Goal: Information Seeking & Learning: Understand process/instructions

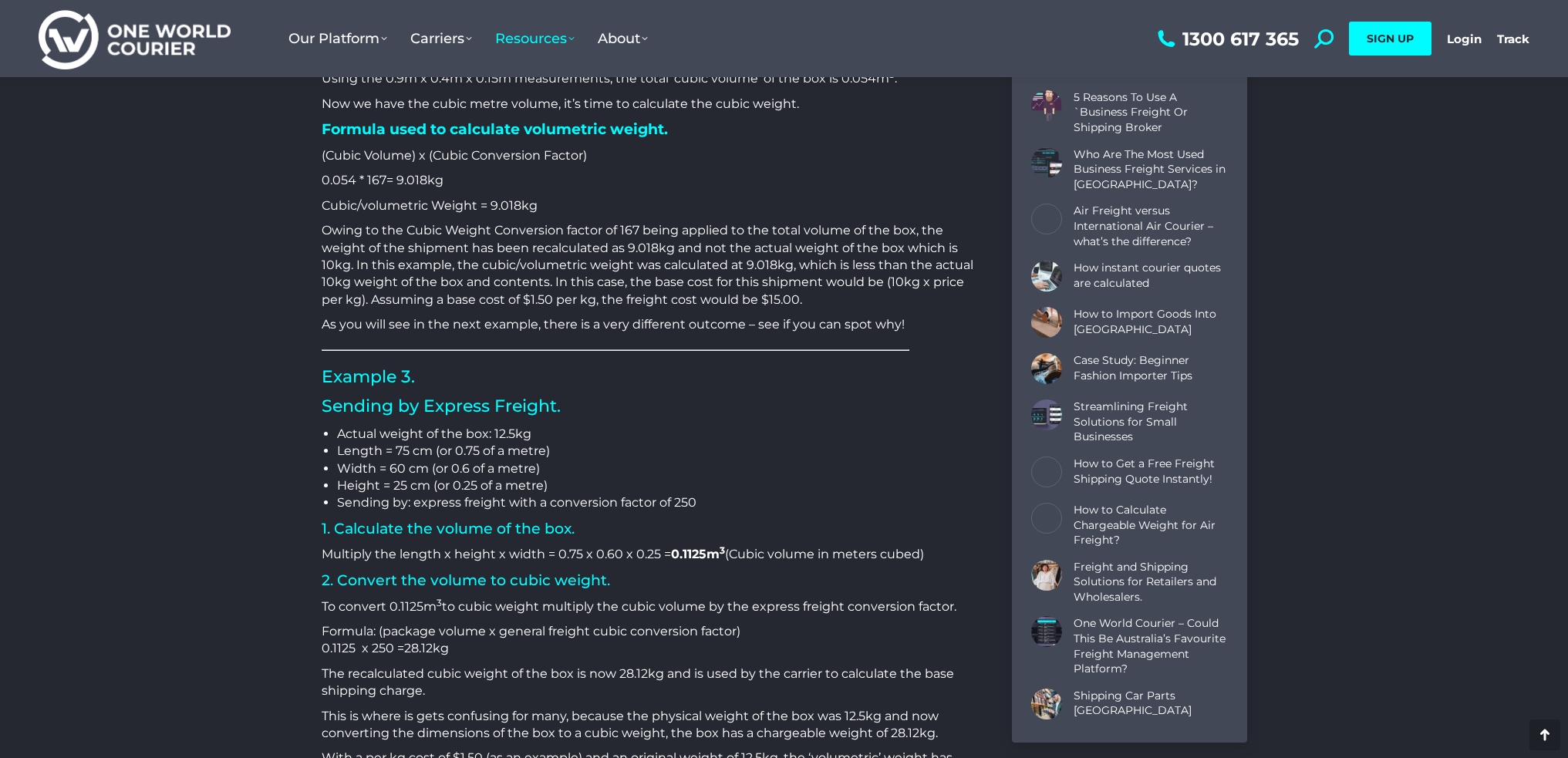
scroll to position [2468, 0]
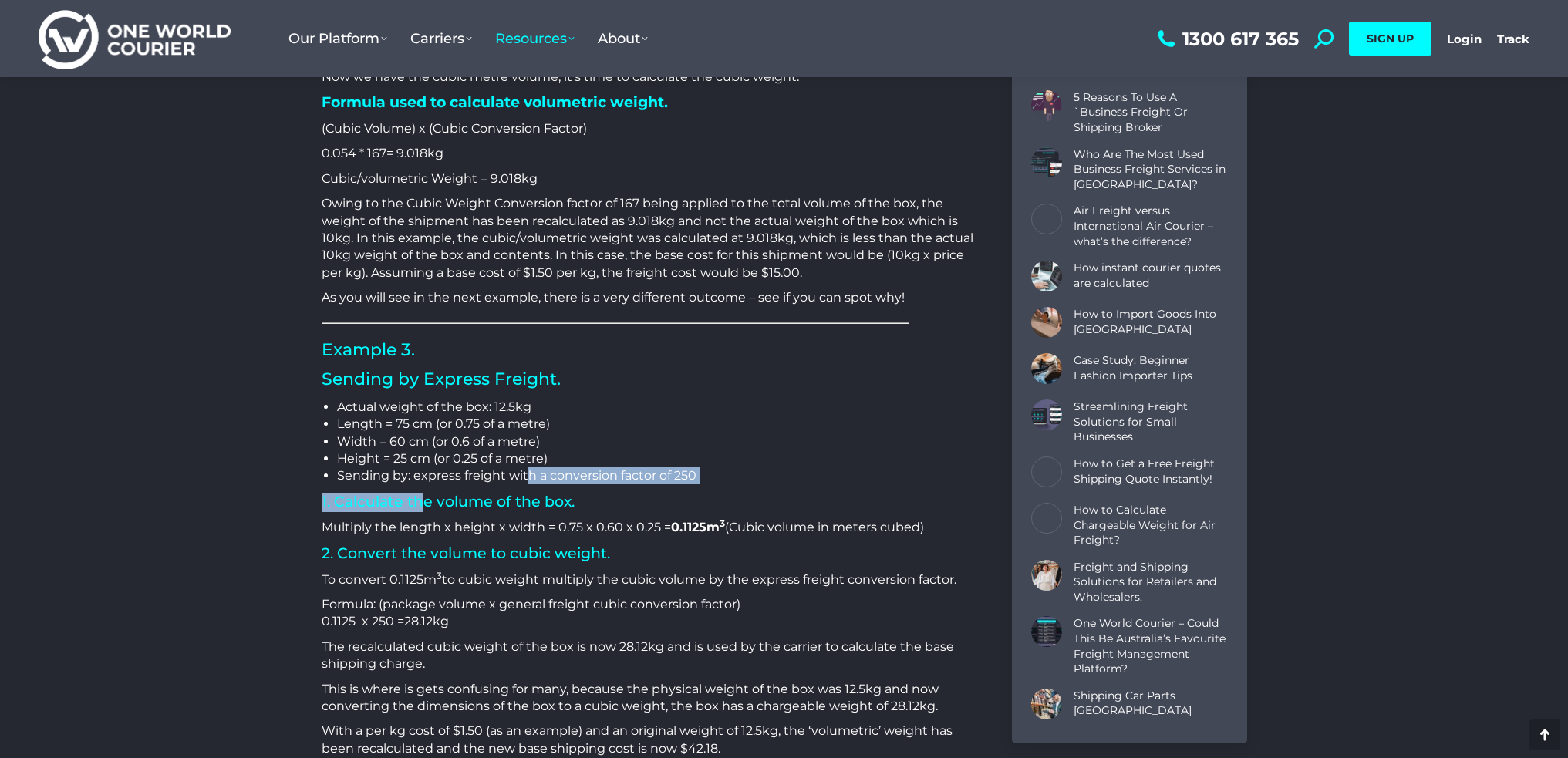
drag, startPoint x: 423, startPoint y: 486, endPoint x: 540, endPoint y: 483, distance: 117.0
click at [533, 481] on div "How is Cubic/Volumetric Weight Calculated? One of the biggest challenges when s…" at bounding box center [647, 113] width 652 height 3947
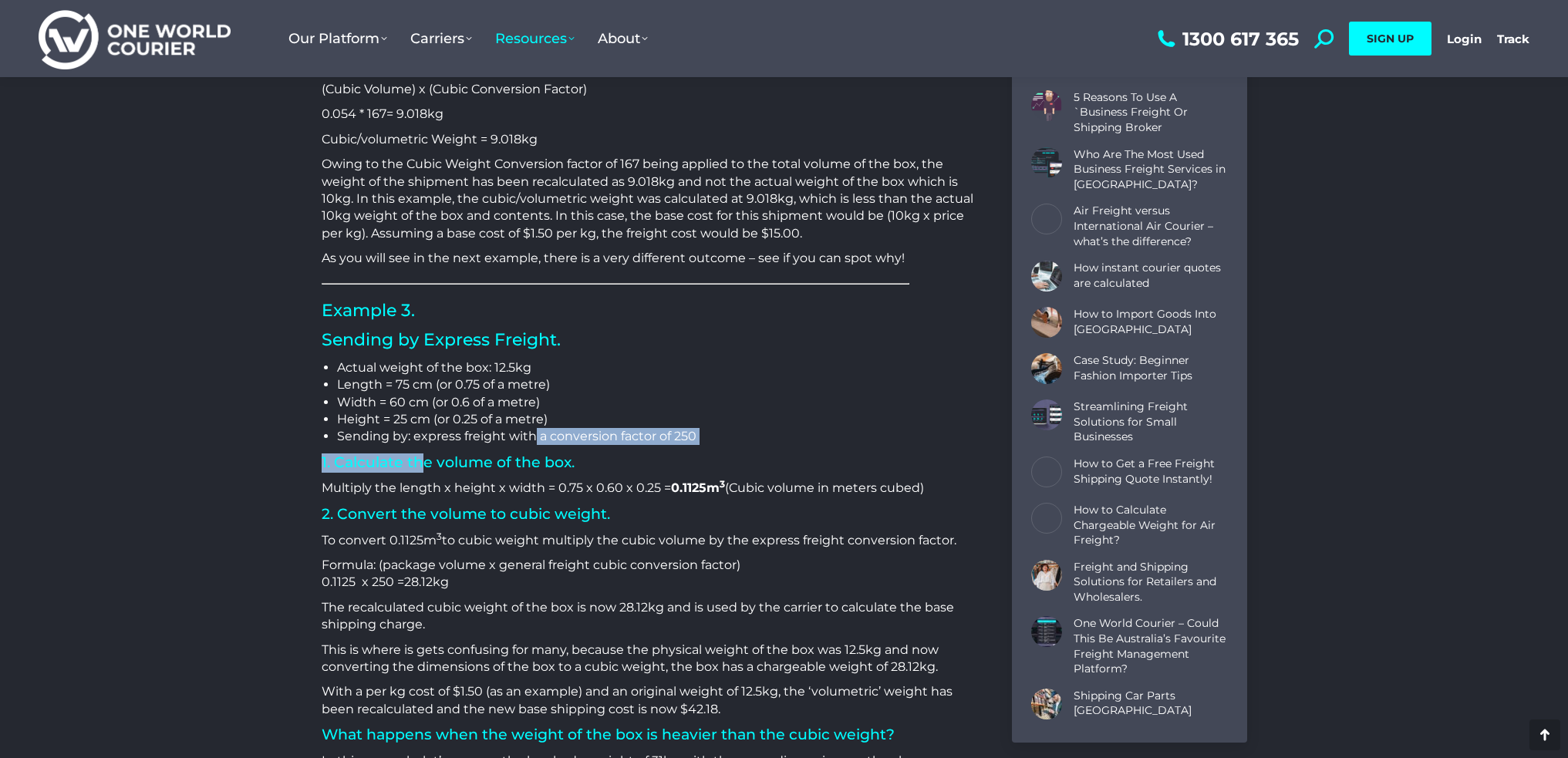
scroll to position [2546, 0]
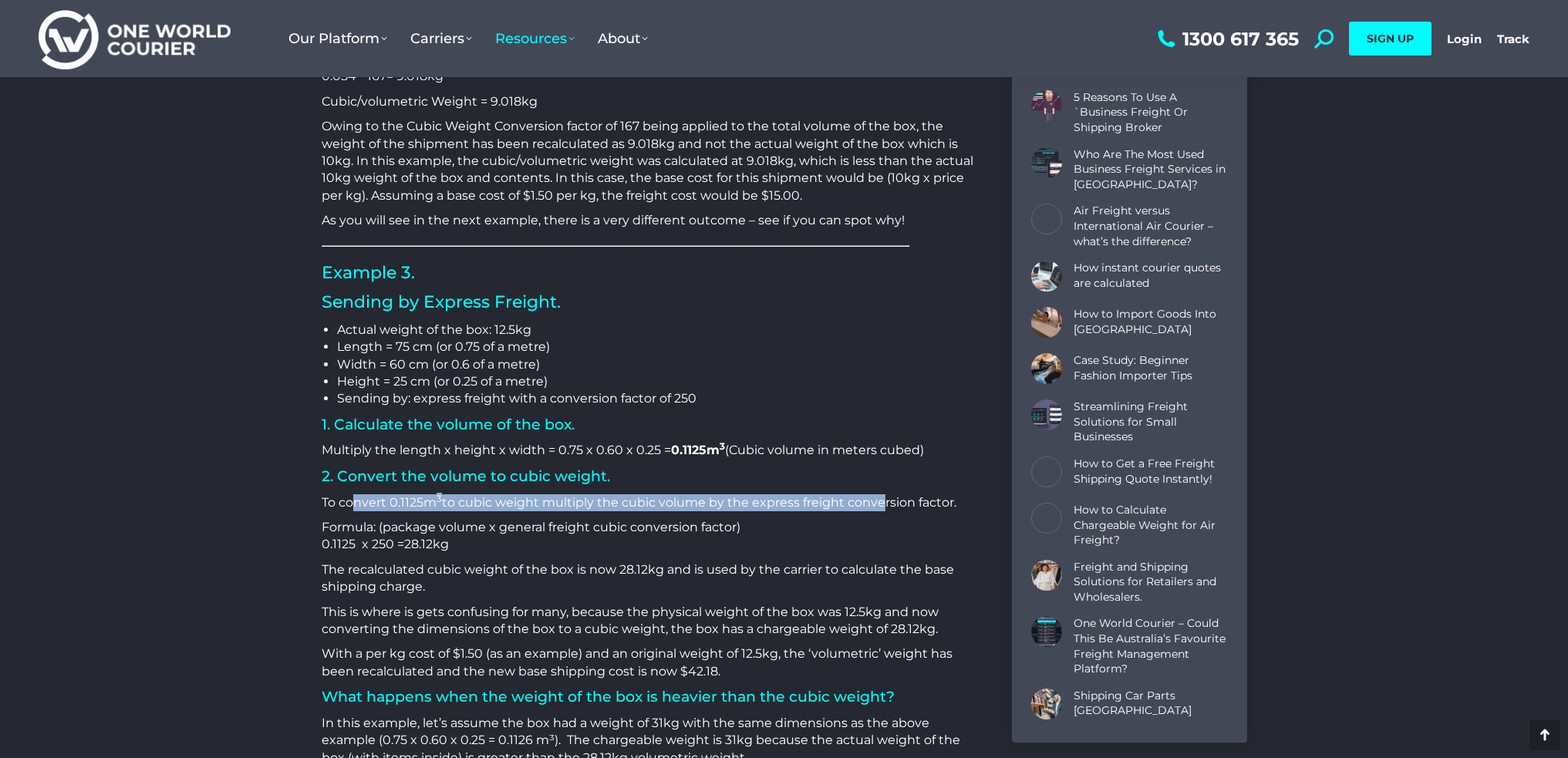
drag, startPoint x: 351, startPoint y: 510, endPoint x: 875, endPoint y: 496, distance: 524.2
click at [875, 496] on p "To convert 0.1125 m 3 to cubic weight multiply the cubic volume by the express …" at bounding box center [647, 503] width 652 height 17
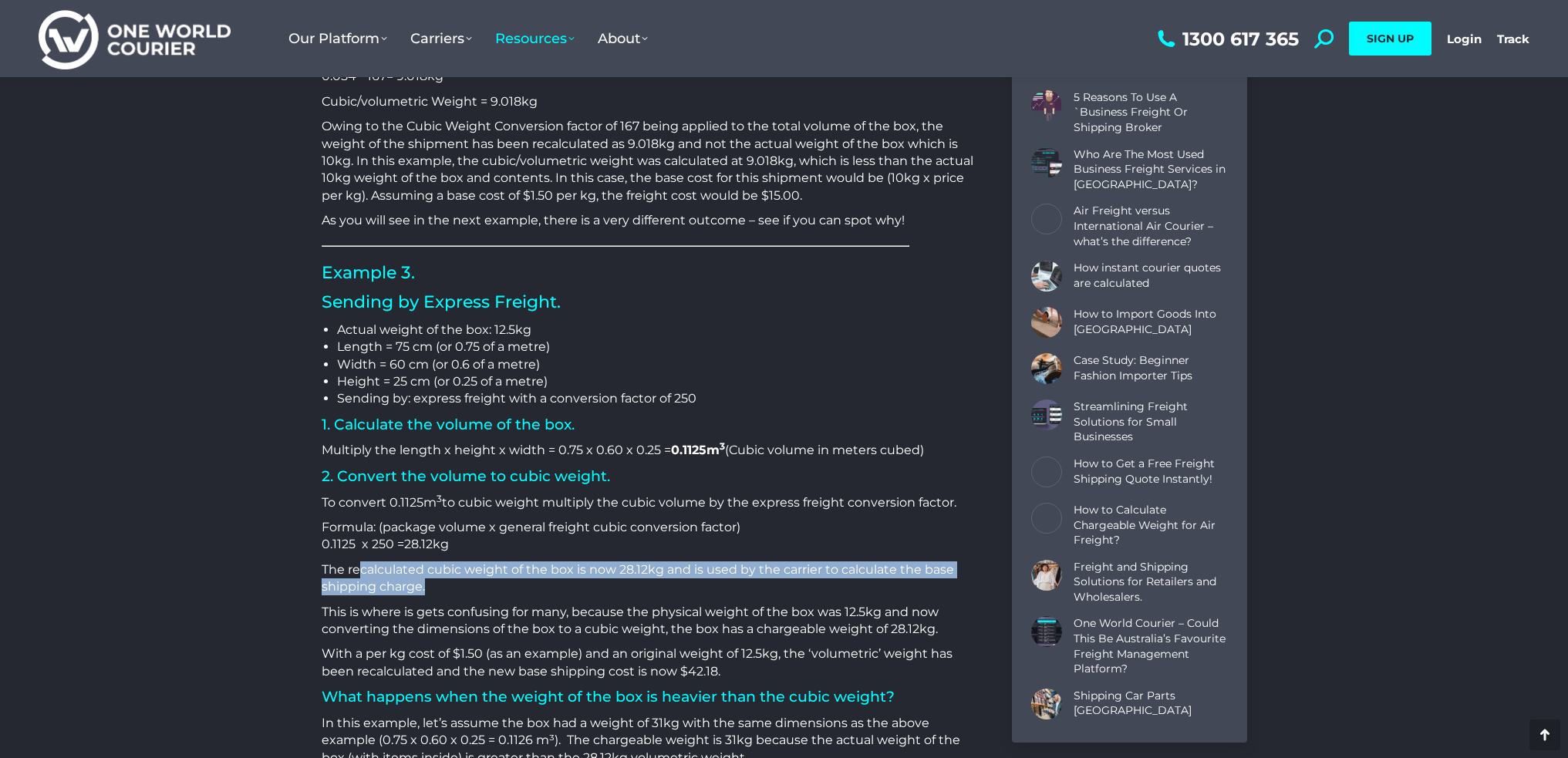
drag, startPoint x: 360, startPoint y: 564, endPoint x: 946, endPoint y: 580, distance: 586.2
click at [946, 580] on p "The recalculated cubic weight of the box is now 28.12kg and is used by the carr…" at bounding box center [647, 578] width 652 height 35
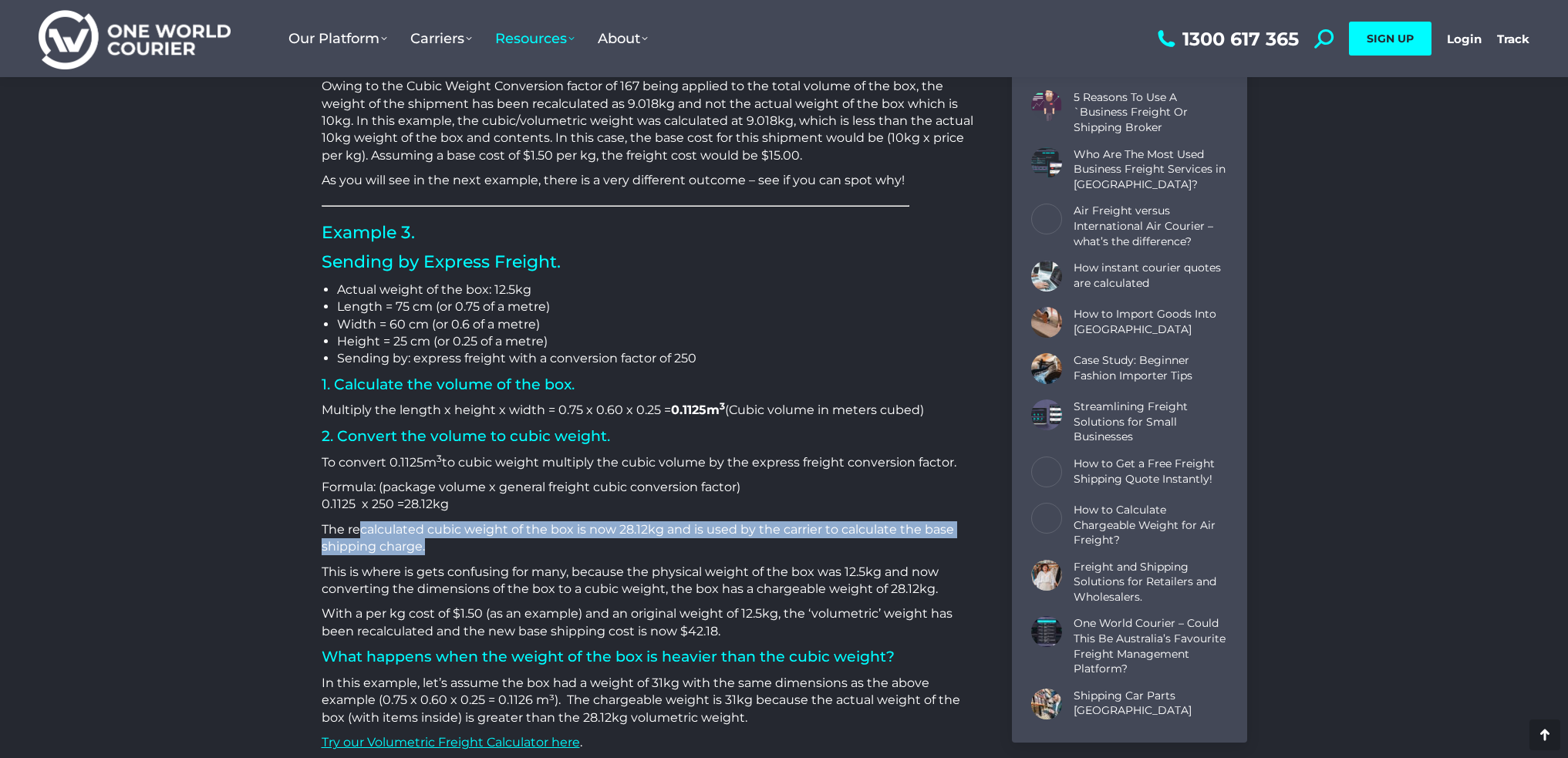
scroll to position [2622, 0]
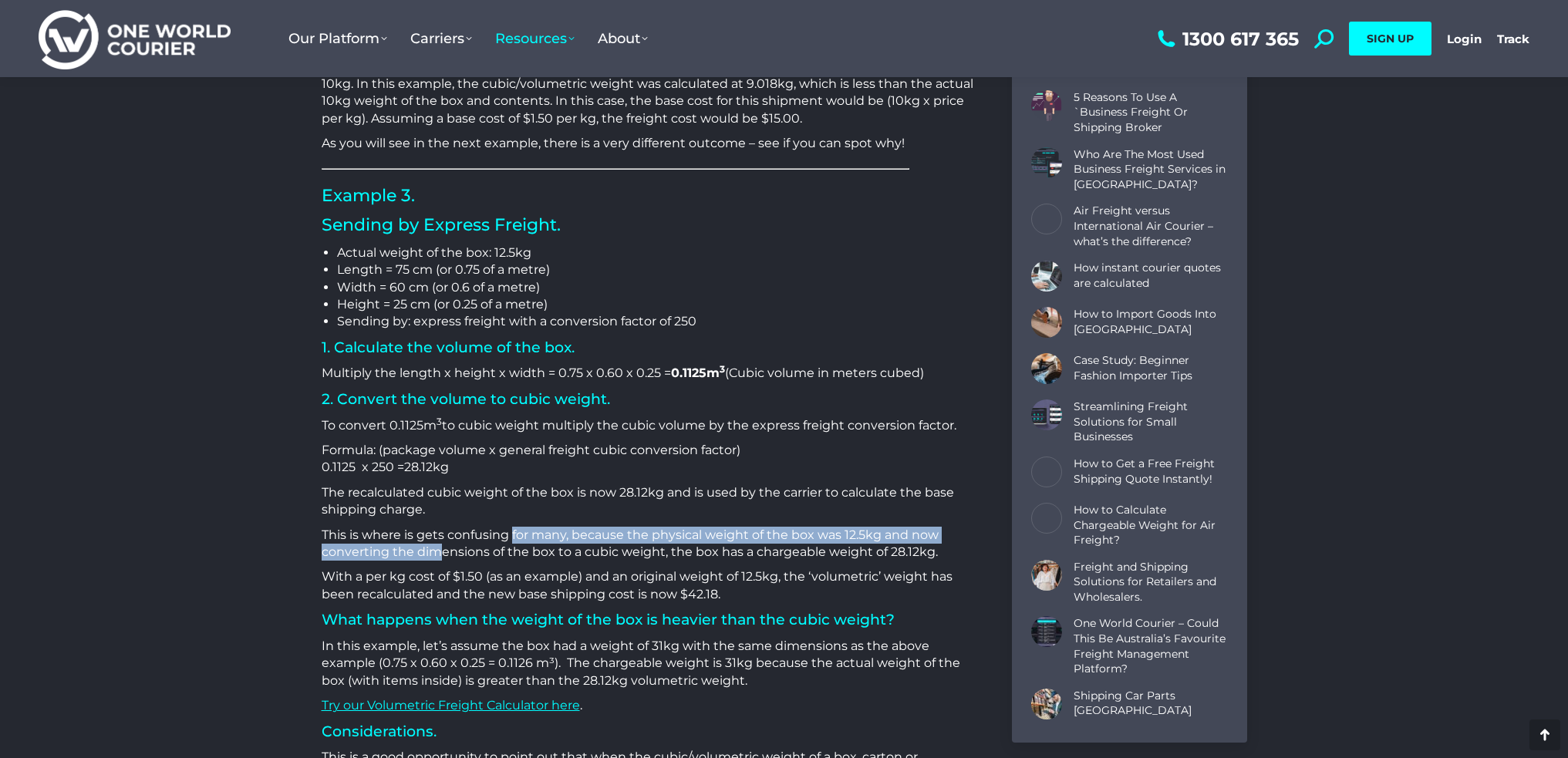
drag, startPoint x: 440, startPoint y: 546, endPoint x: 511, endPoint y: 537, distance: 71.6
click at [511, 537] on p "This is where is gets confusing for many, because the physical weight of the bo…" at bounding box center [647, 544] width 652 height 35
drag, startPoint x: 426, startPoint y: 558, endPoint x: 437, endPoint y: 557, distance: 11.0
click at [428, 558] on p "This is where is gets confusing for many, because the physical weight of the bo…" at bounding box center [647, 544] width 652 height 35
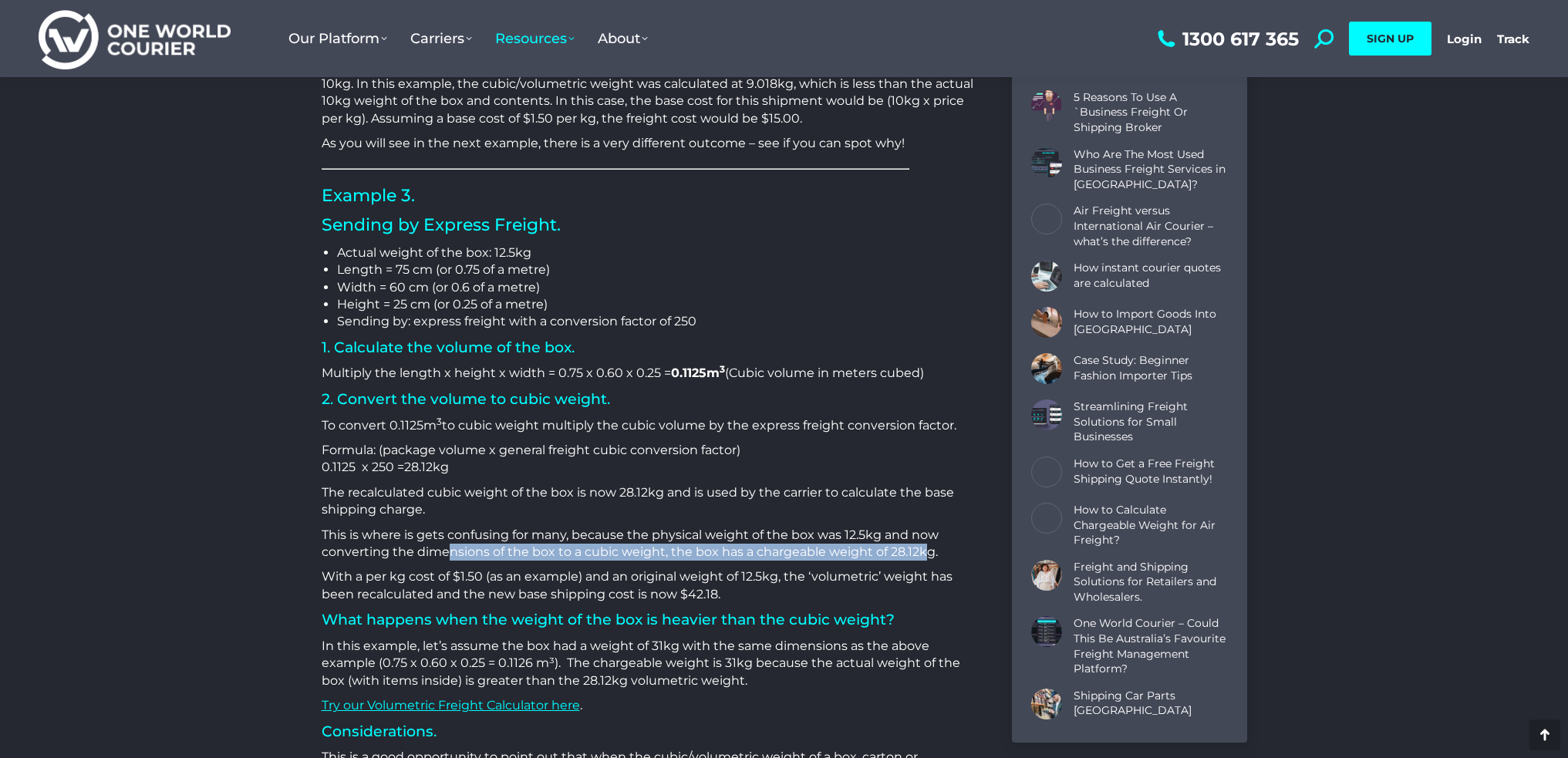
drag, startPoint x: 447, startPoint y: 556, endPoint x: 927, endPoint y: 558, distance: 480.0
click at [927, 557] on p "This is where is gets confusing for many, because the physical weight of the bo…" at bounding box center [647, 544] width 652 height 35
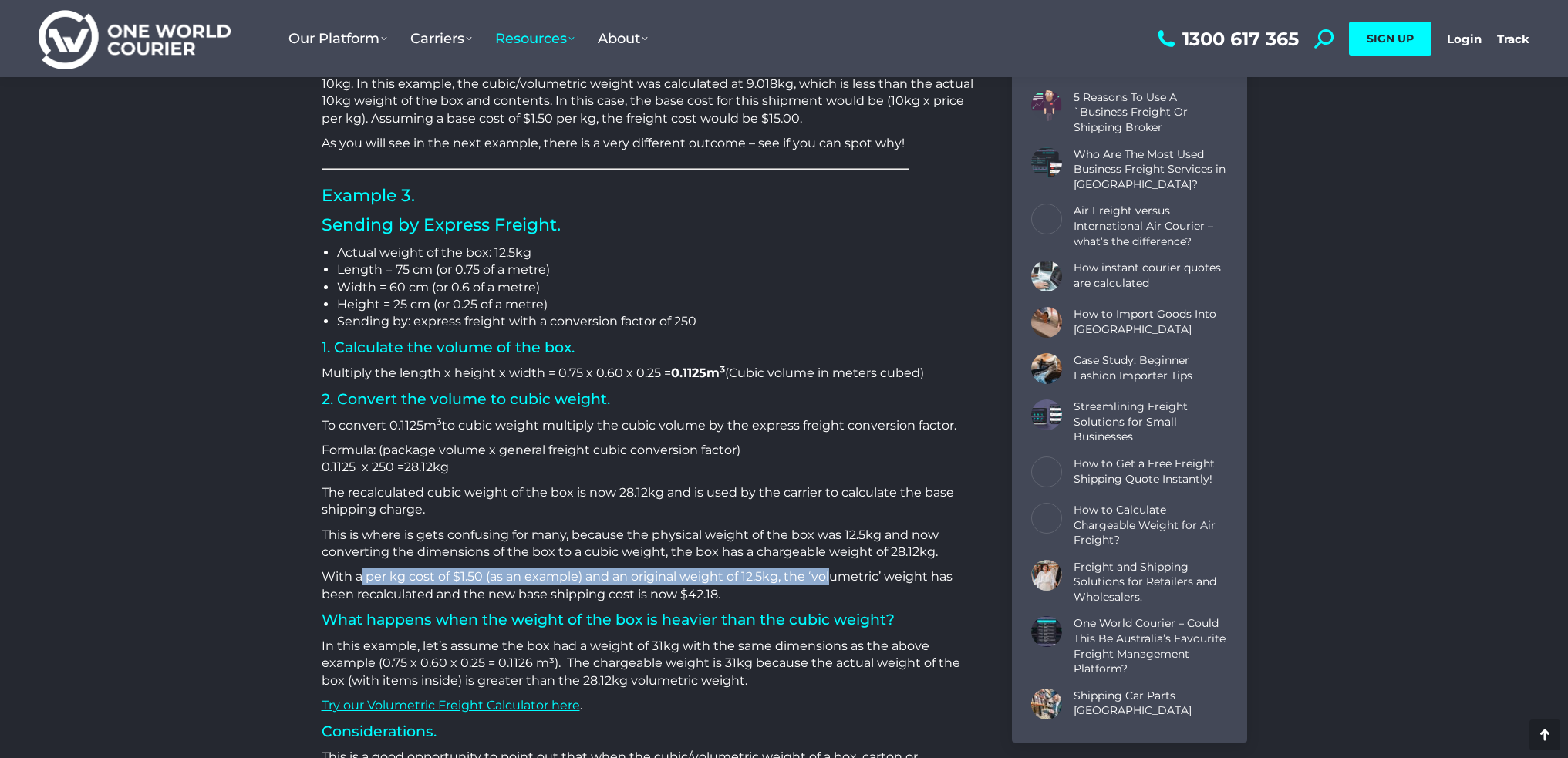
drag, startPoint x: 358, startPoint y: 575, endPoint x: 838, endPoint y: 575, distance: 480.0
click at [834, 574] on p "With a per kg cost of $1.50 (as an example) and an original weight of 12.5kg, t…" at bounding box center [647, 585] width 652 height 35
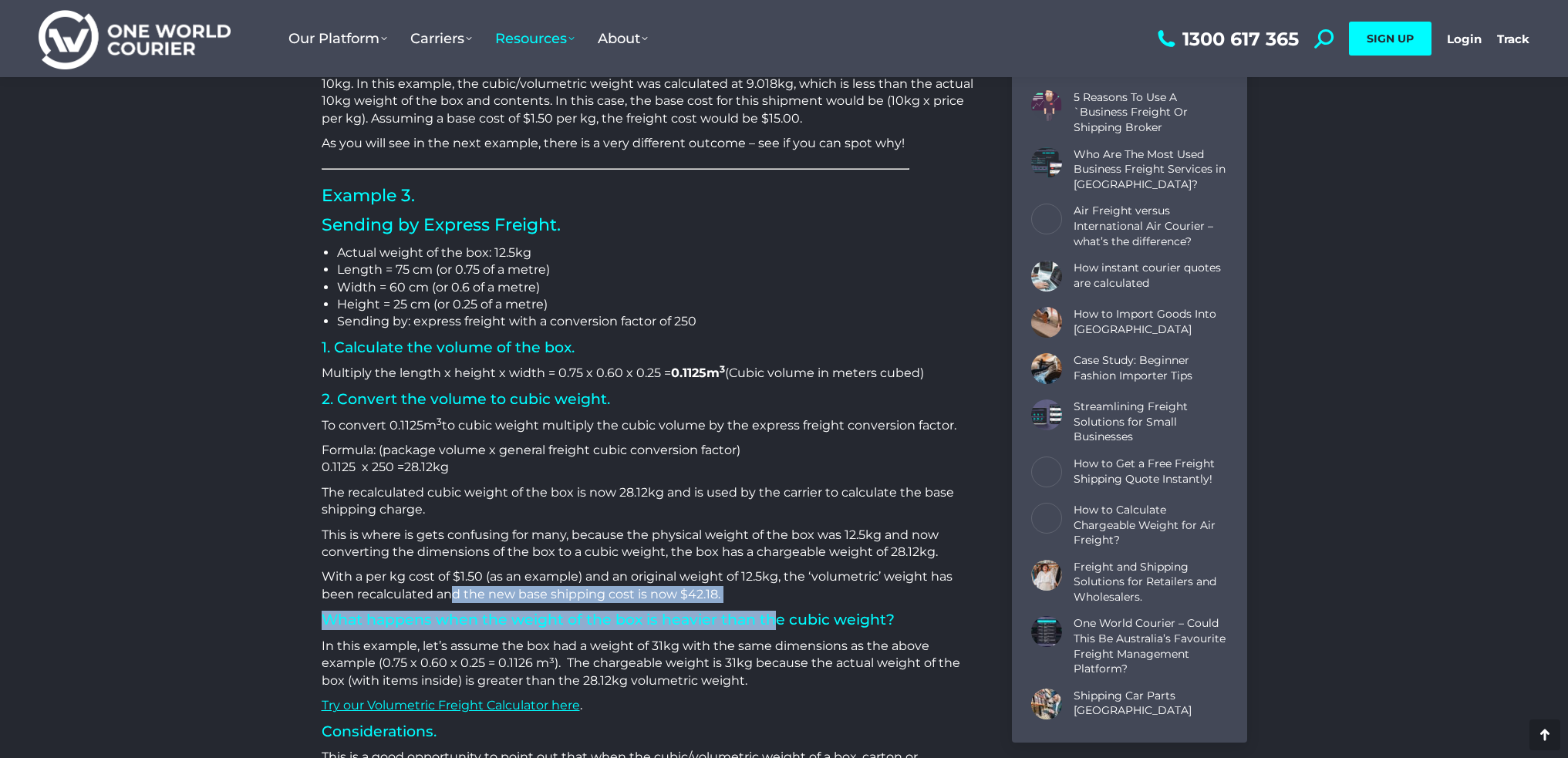
drag, startPoint x: 449, startPoint y: 590, endPoint x: 773, endPoint y: 605, distance: 324.3
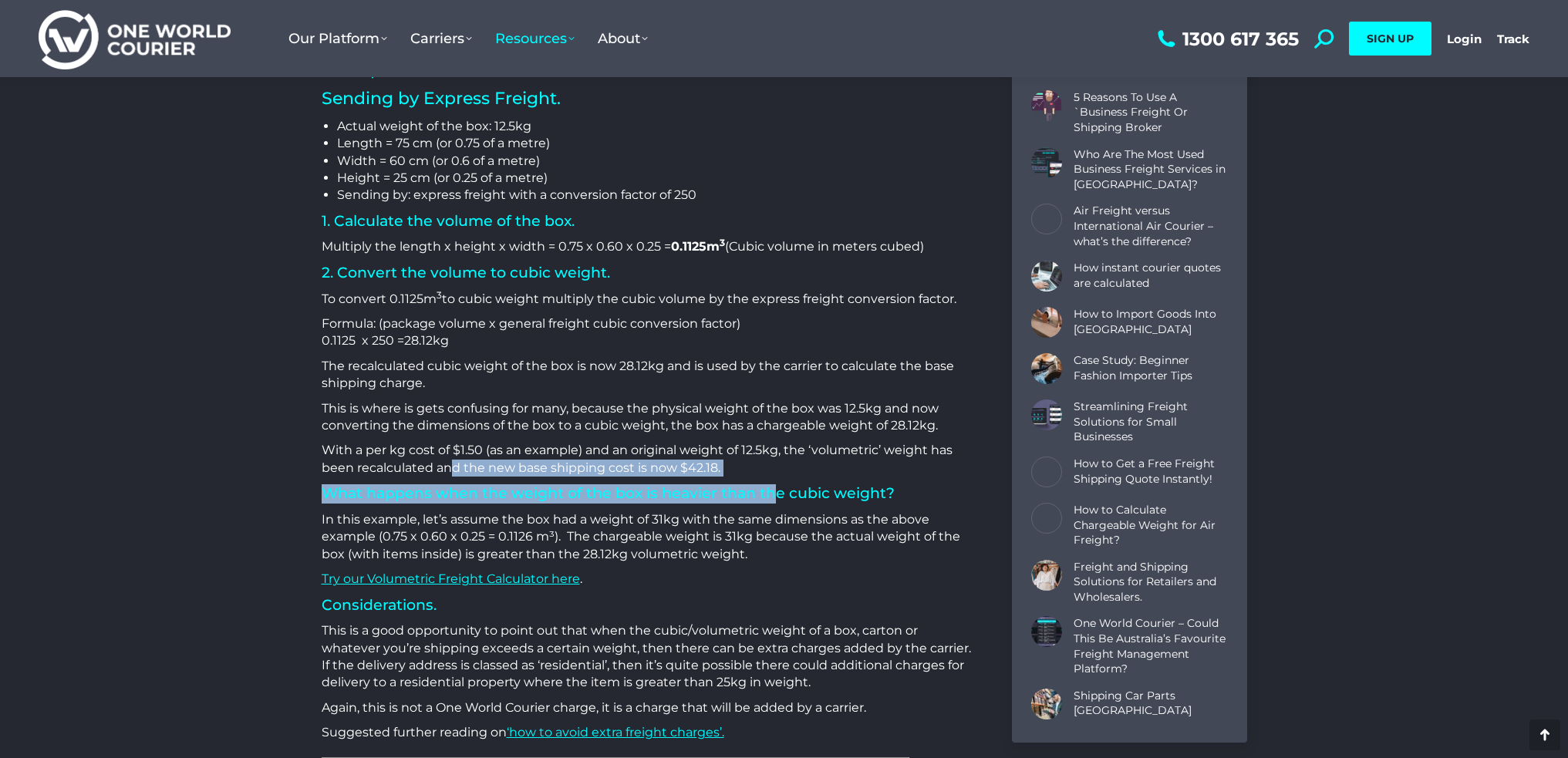
scroll to position [2777, 0]
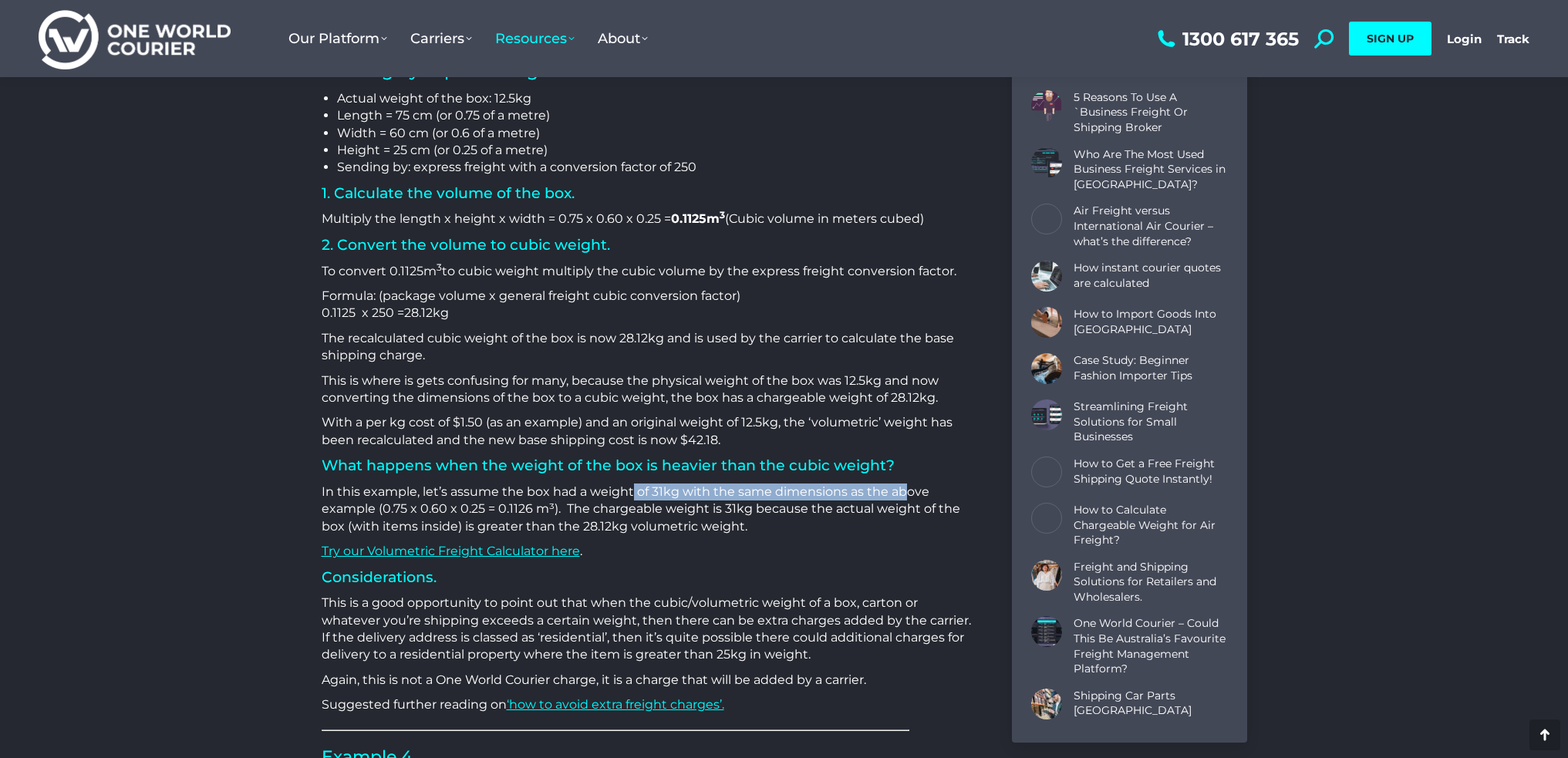
drag, startPoint x: 631, startPoint y: 495, endPoint x: 904, endPoint y: 492, distance: 273.0
click at [904, 492] on p "In this example, let’s assume the box had a weight of 31kg with the same dimens…" at bounding box center [647, 509] width 652 height 52
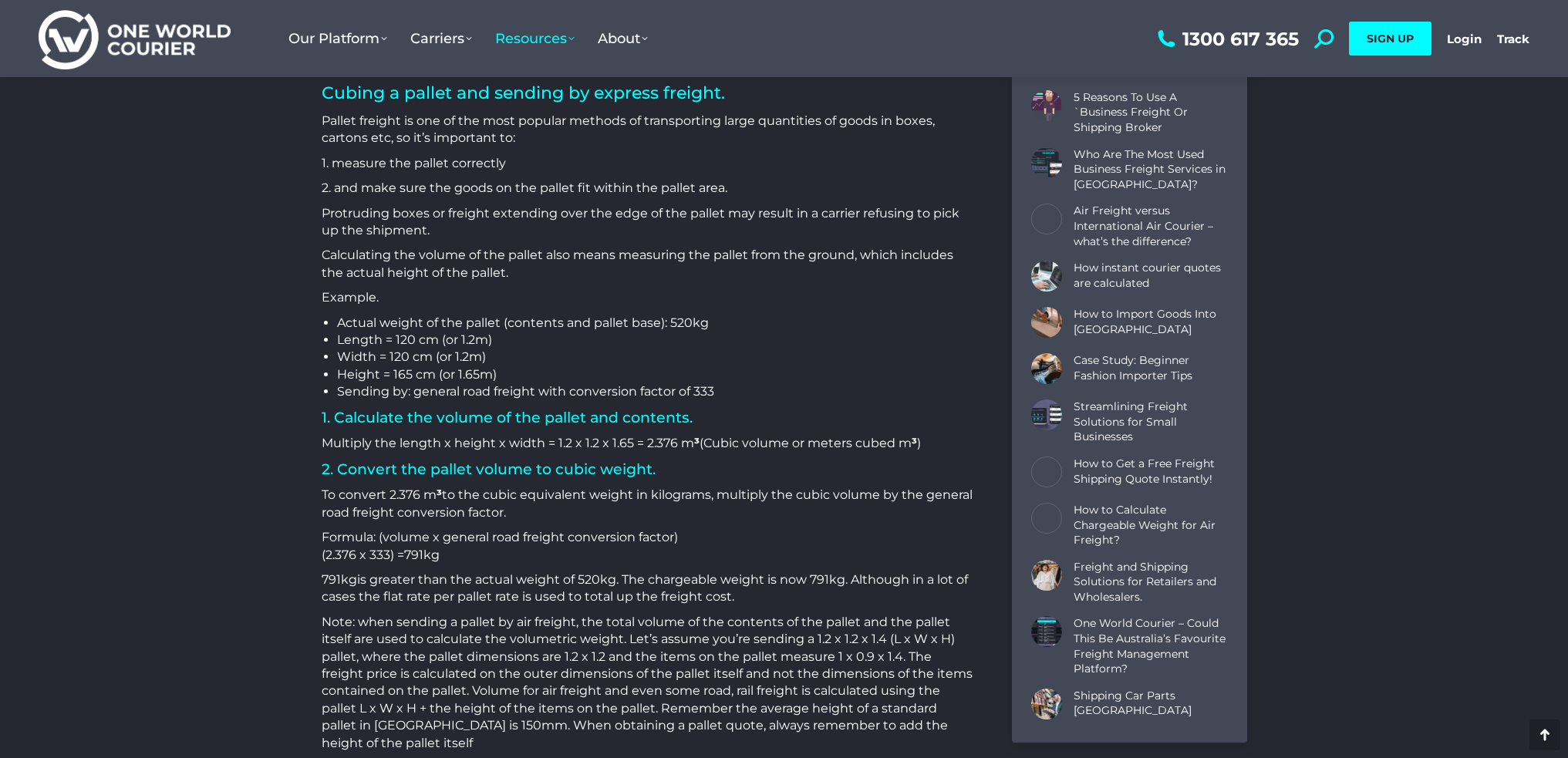
scroll to position [3471, 0]
drag, startPoint x: 703, startPoint y: 642, endPoint x: 990, endPoint y: 631, distance: 287.2
drag, startPoint x: 515, startPoint y: 660, endPoint x: 660, endPoint y: 648, distance: 145.5
click at [660, 648] on p "Note: when sending a pallet by air freight, the total volume of the contents of…" at bounding box center [647, 682] width 652 height 138
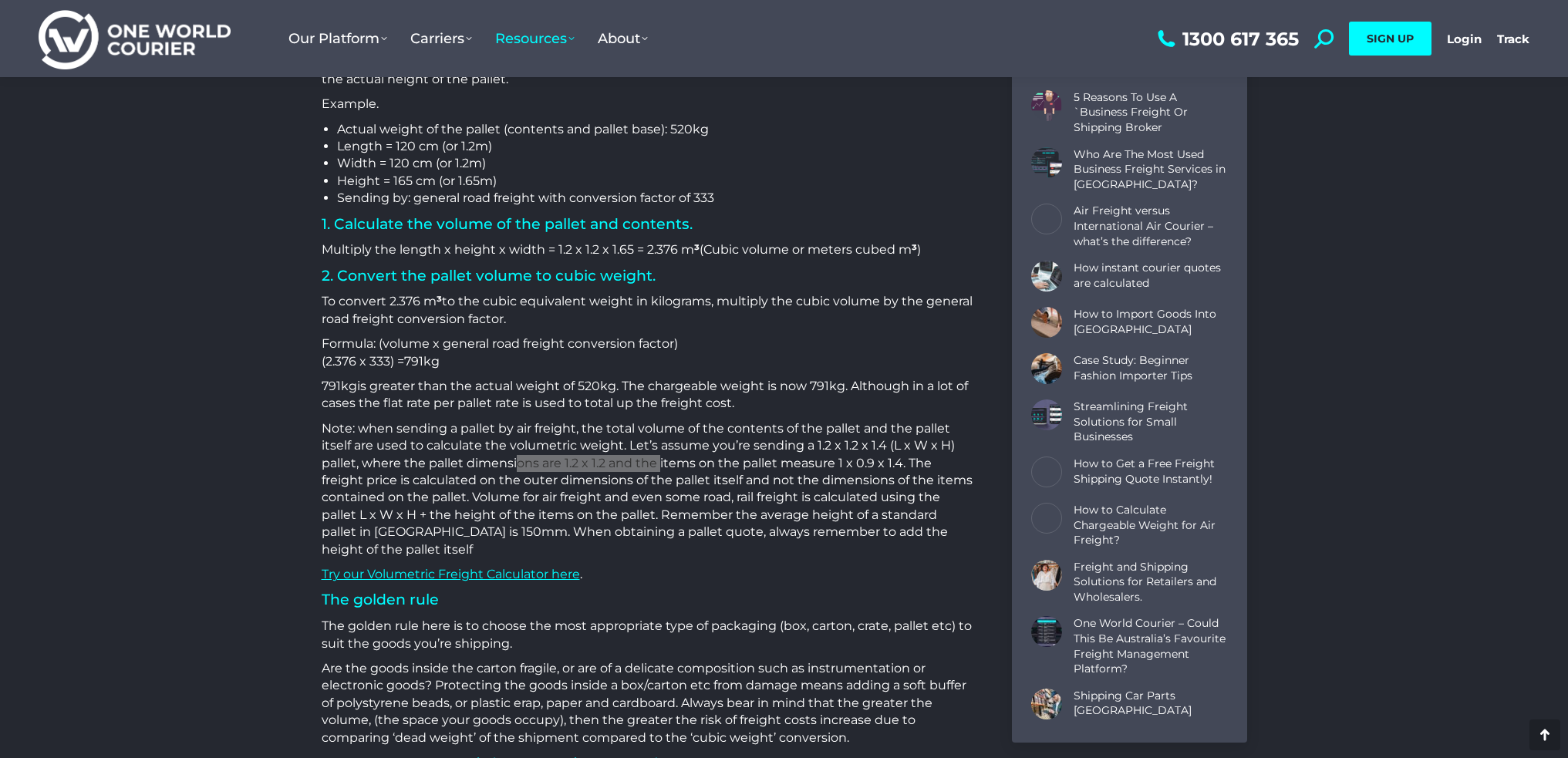
scroll to position [3703, 0]
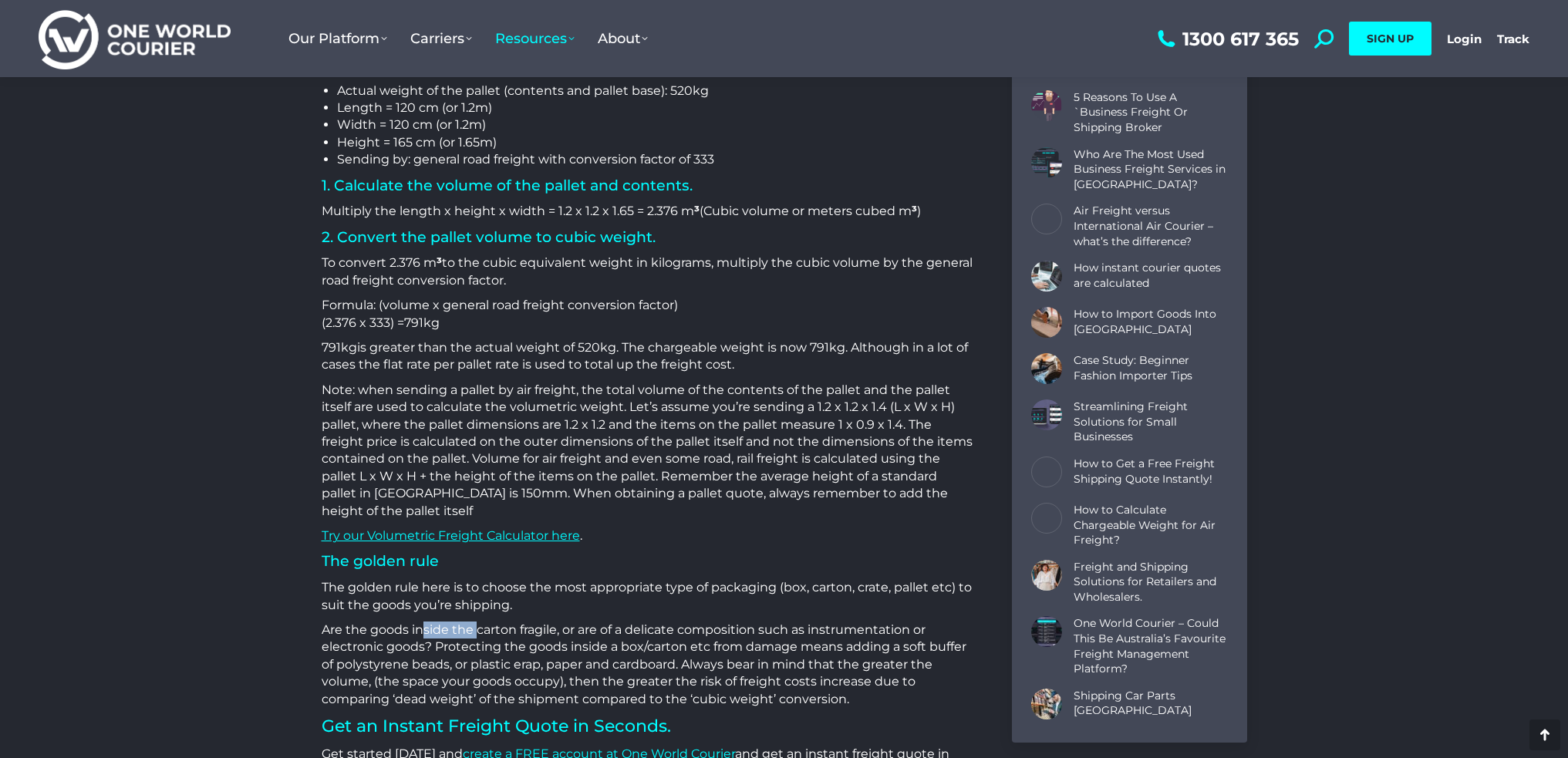
drag, startPoint x: 419, startPoint y: 627, endPoint x: 474, endPoint y: 628, distance: 55.0
click at [475, 628] on p "Are the goods inside the carton fragile, or are of a delicate composition such …" at bounding box center [647, 665] width 652 height 87
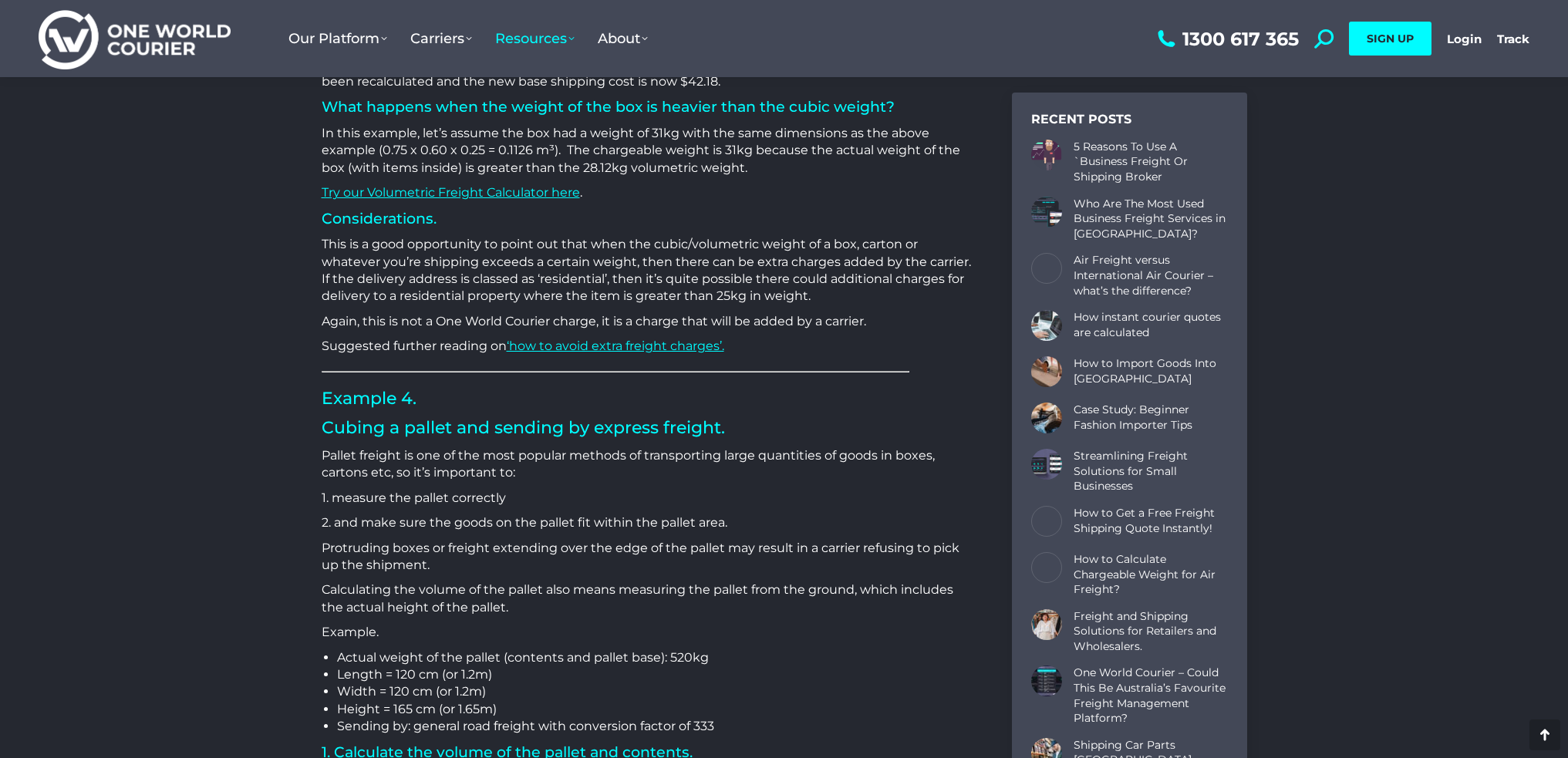
scroll to position [2931, 0]
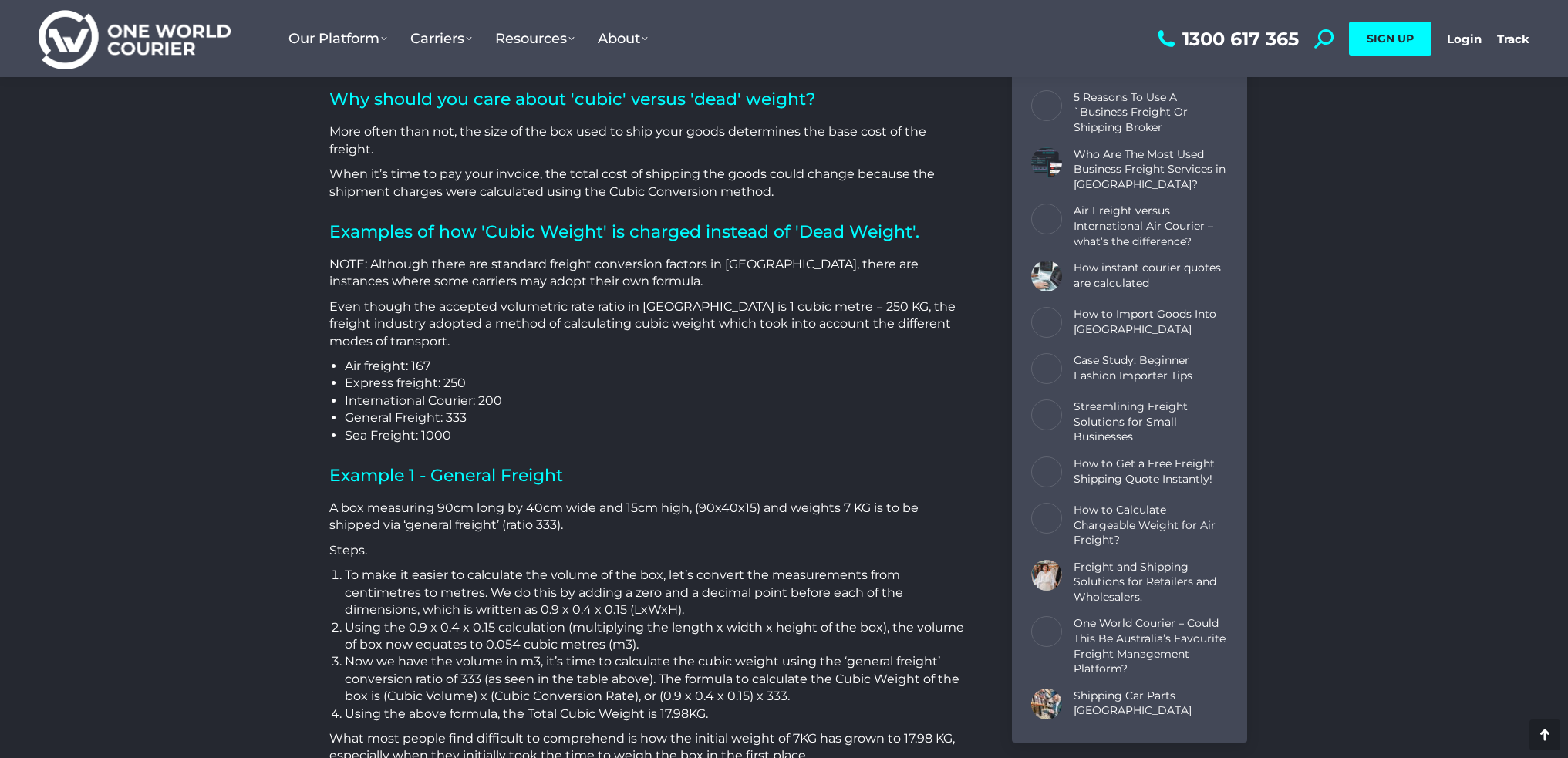
scroll to position [926, 0]
